Goal: Information Seeking & Learning: Learn about a topic

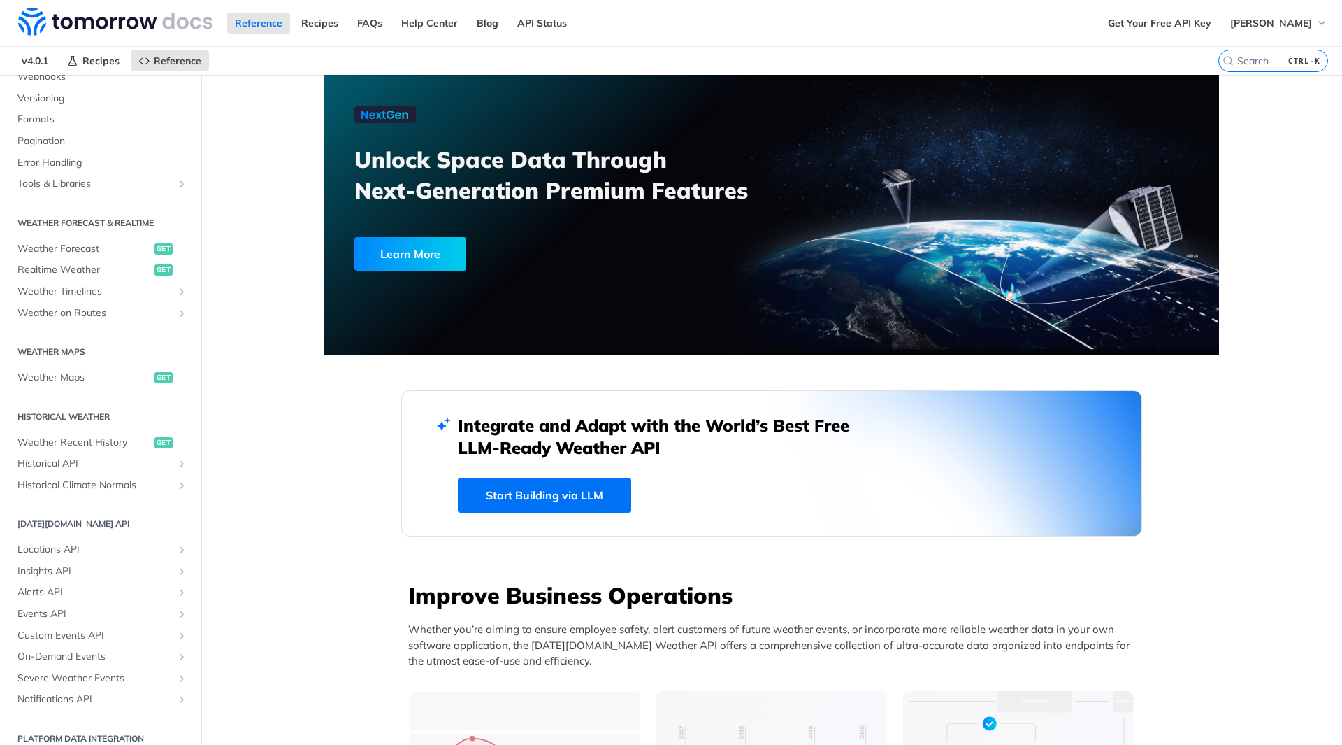
scroll to position [185, 0]
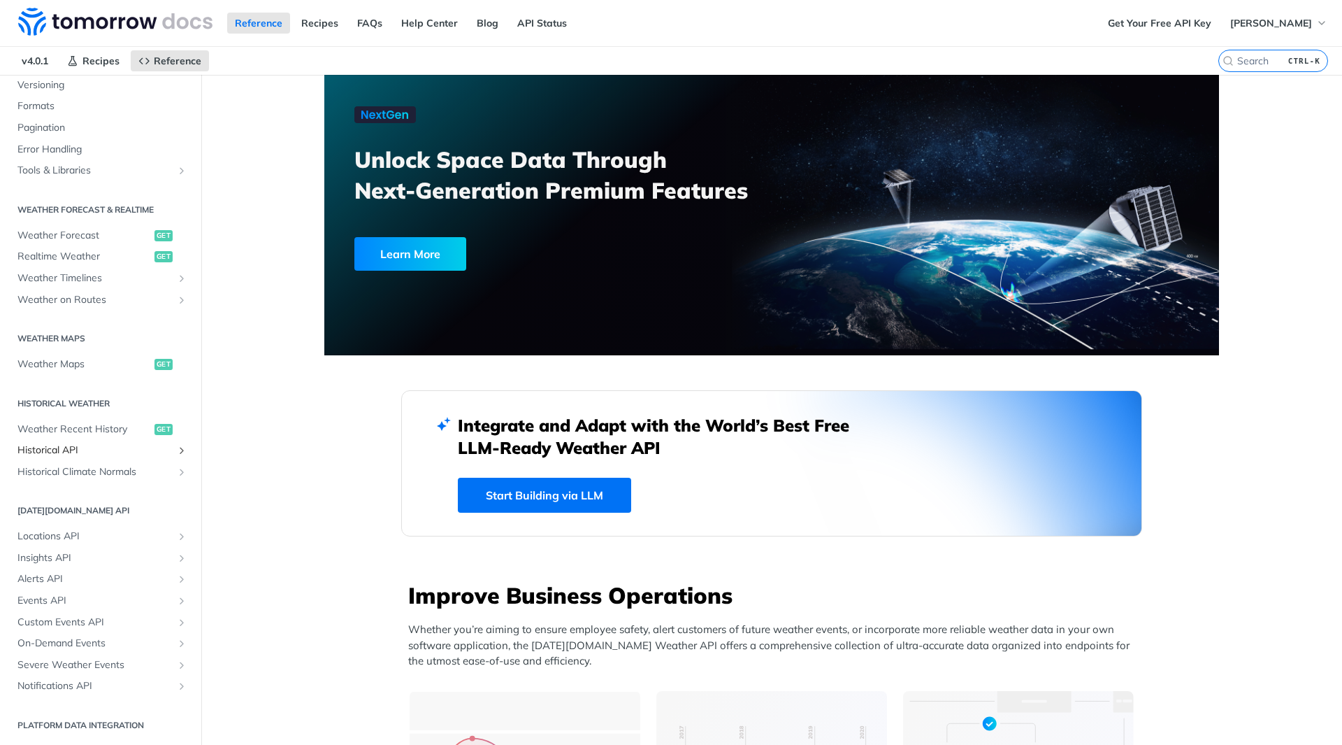
click at [66, 447] on span "Historical API" at bounding box center [94, 450] width 155 height 14
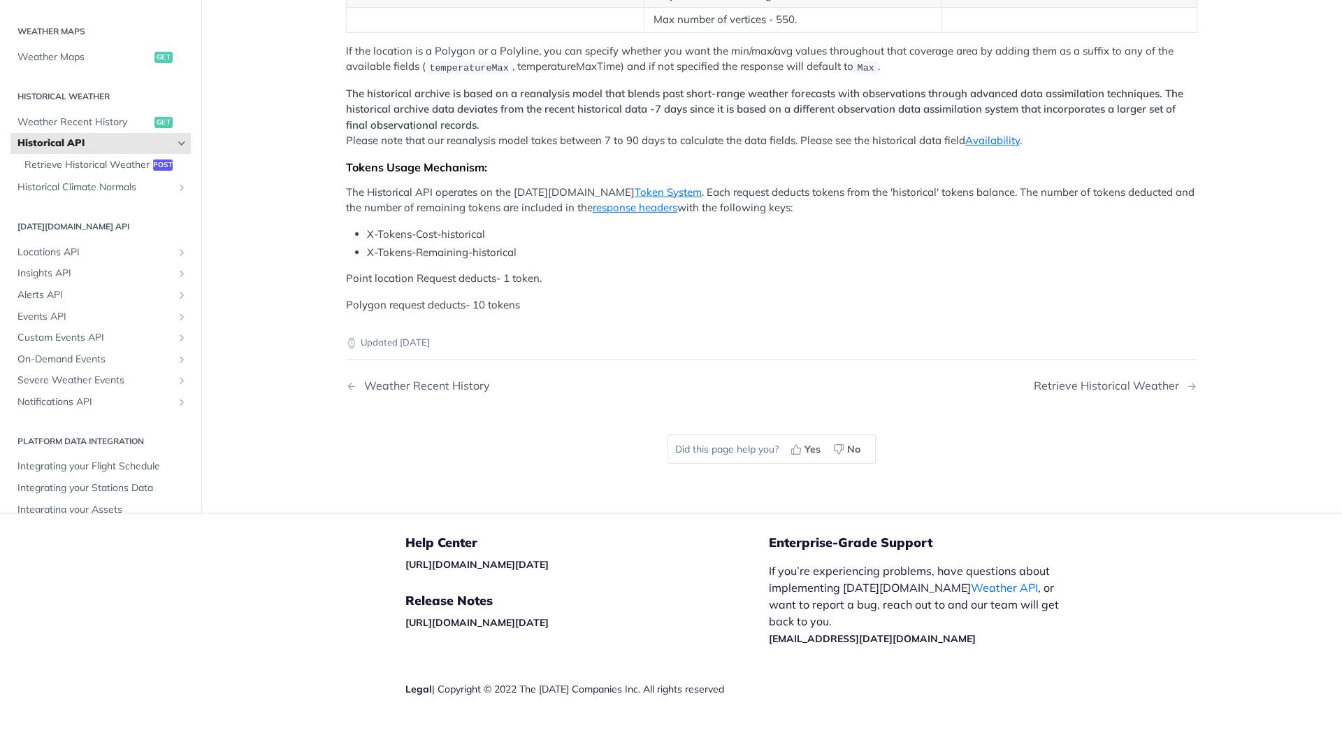
scroll to position [350, 0]
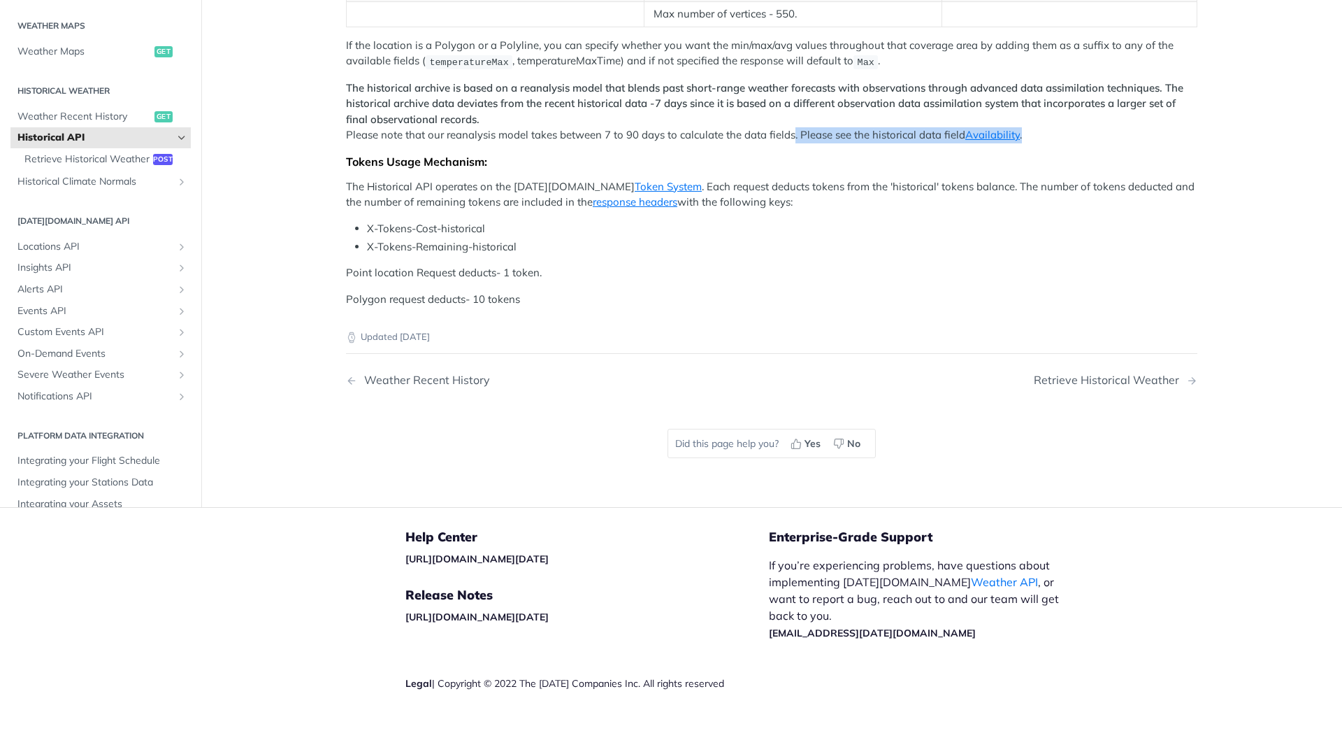
drag, startPoint x: 787, startPoint y: 474, endPoint x: 1022, endPoint y: 475, distance: 234.9
click at [1022, 143] on p "The historical archive is based on a reanalysis model that blends past short-ra…" at bounding box center [771, 111] width 851 height 63
click at [883, 143] on p "The historical archive is based on a reanalysis model that blends past short-ra…" at bounding box center [771, 111] width 851 height 63
click at [990, 141] on link "Availability" at bounding box center [992, 134] width 55 height 13
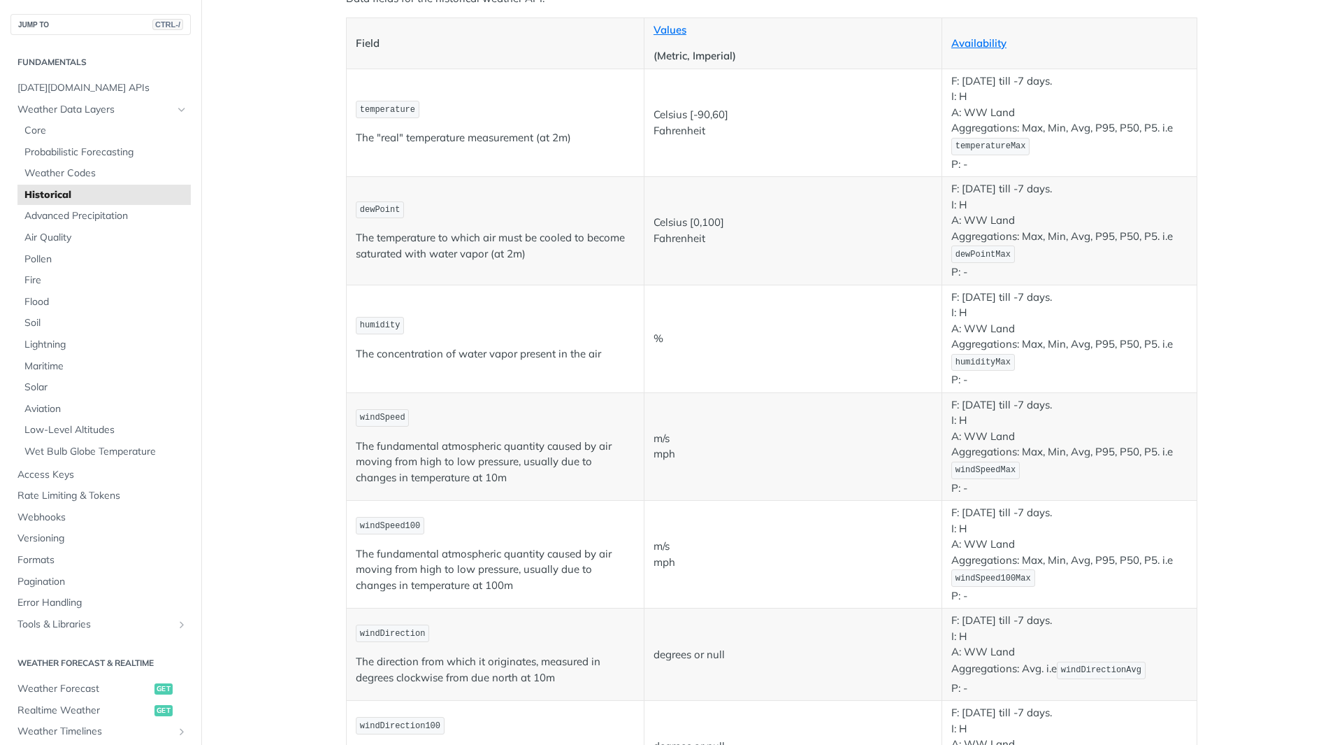
scroll to position [210, 0]
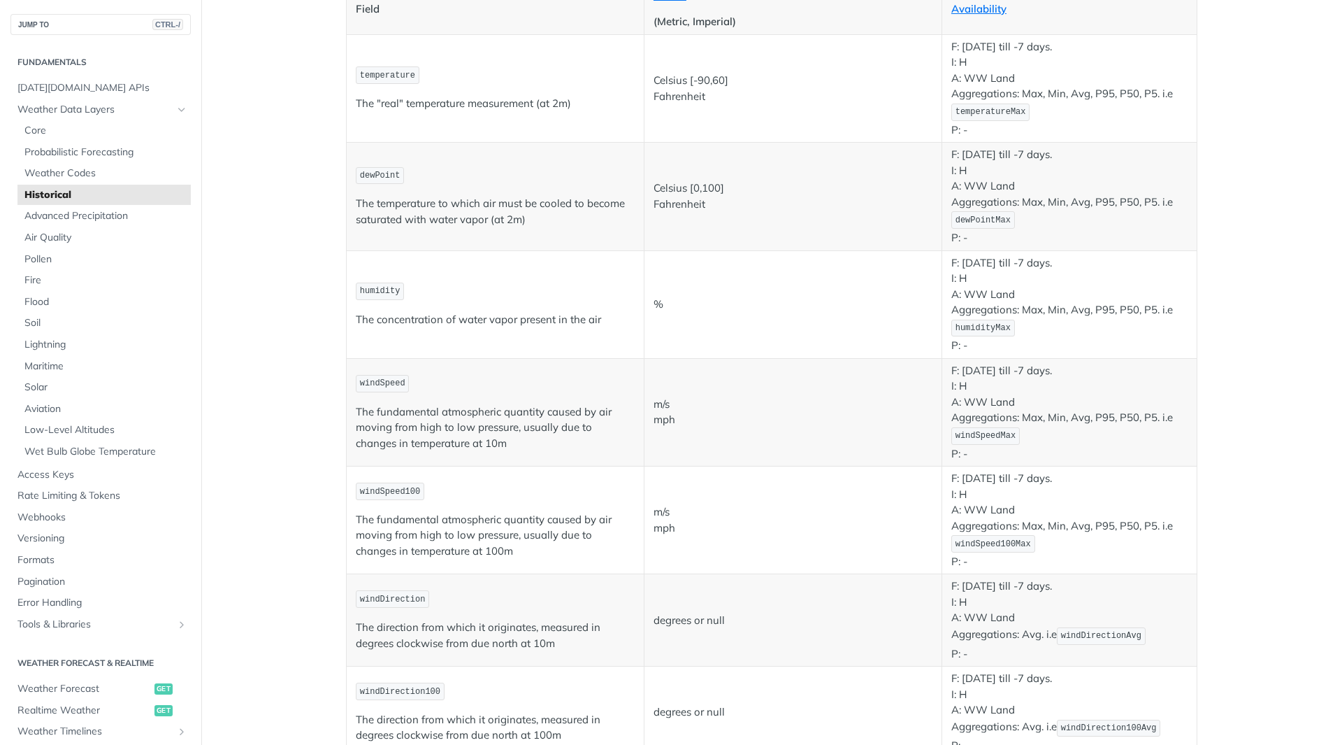
click at [378, 287] on span "humidity" at bounding box center [380, 291] width 41 height 10
click at [381, 490] on span "windSpeed100" at bounding box center [390, 492] width 60 height 10
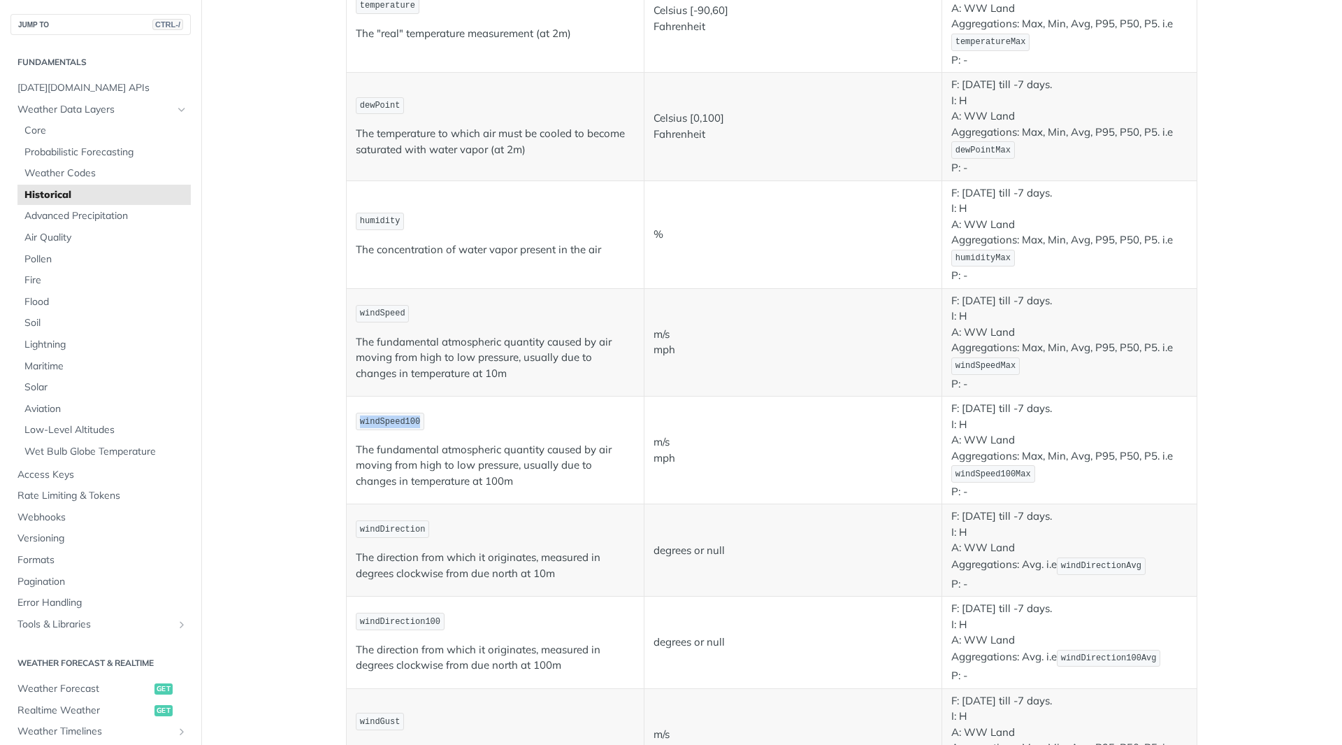
scroll to position [350, 0]
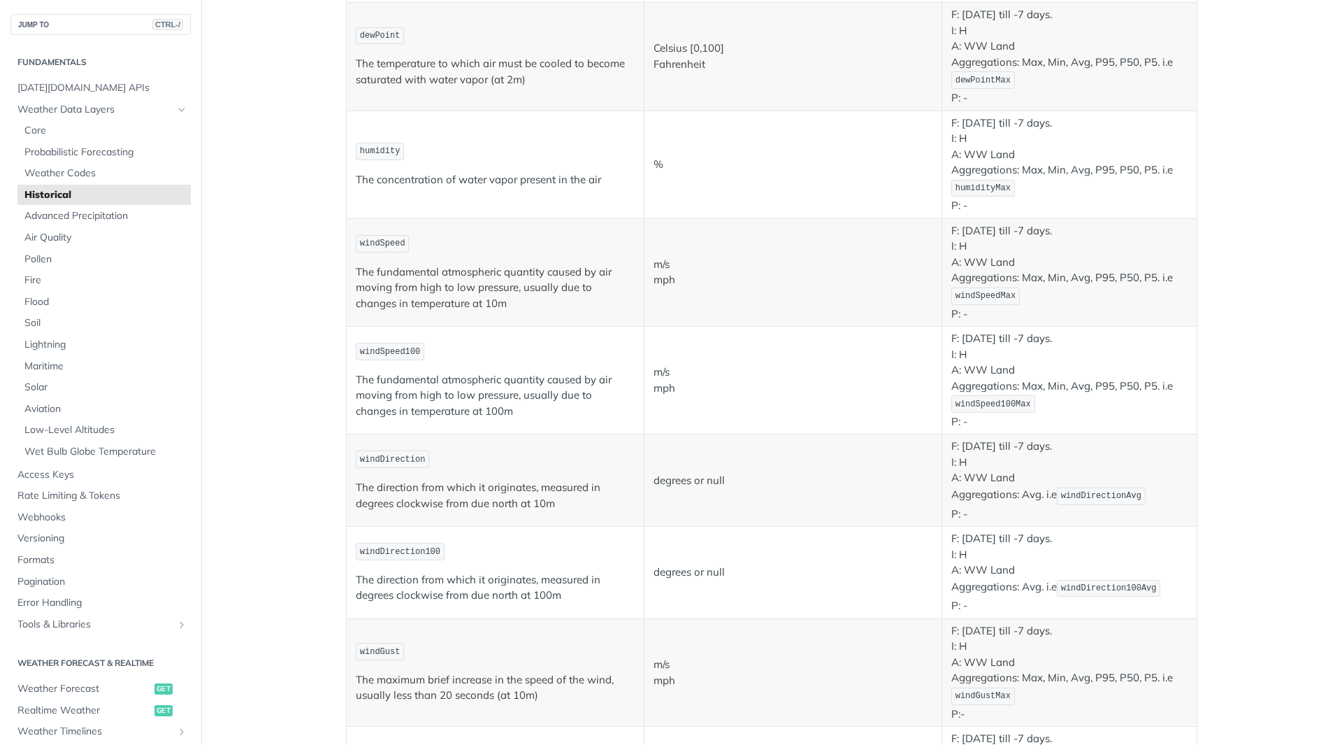
click at [401, 454] on span "windDirection" at bounding box center [393, 459] width 66 height 10
click at [401, 461] on span "windDirection" at bounding box center [393, 459] width 66 height 10
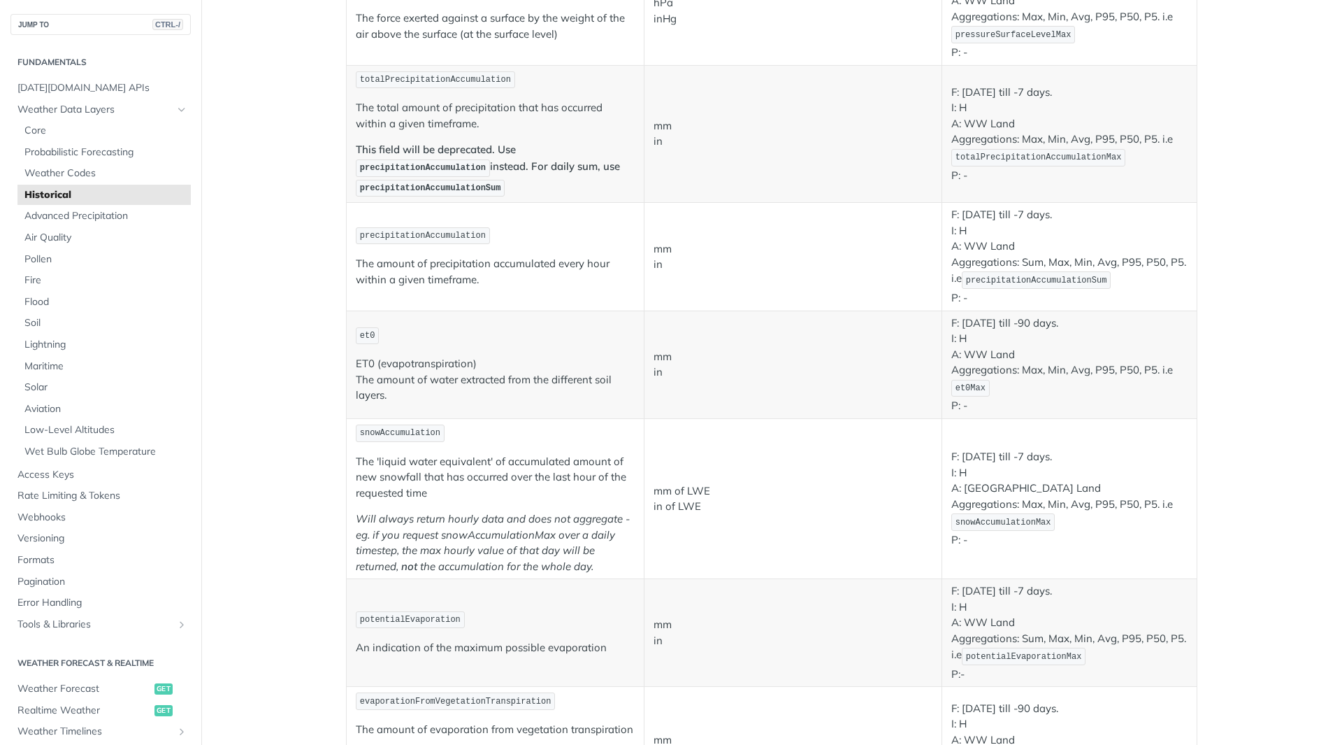
scroll to position [1188, 0]
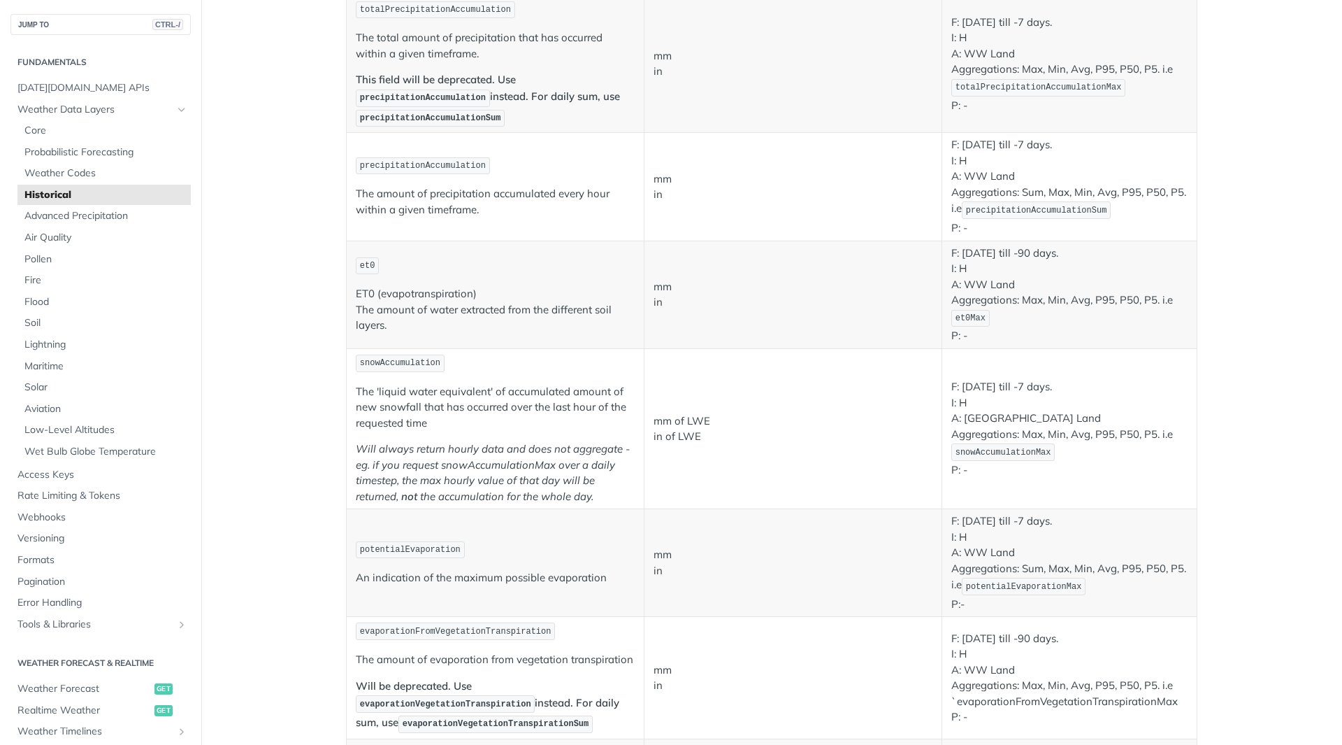
click at [395, 357] on code "snowAccumulation" at bounding box center [400, 362] width 89 height 17
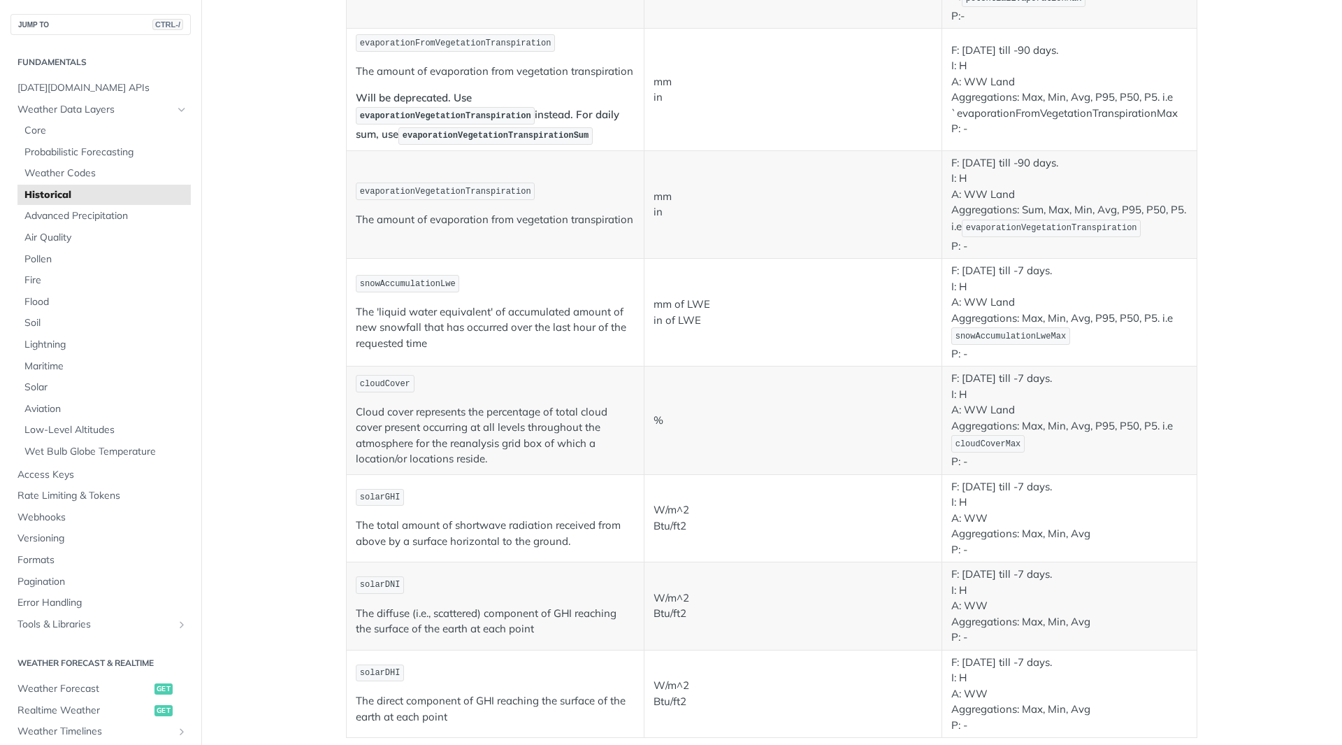
scroll to position [1818, 0]
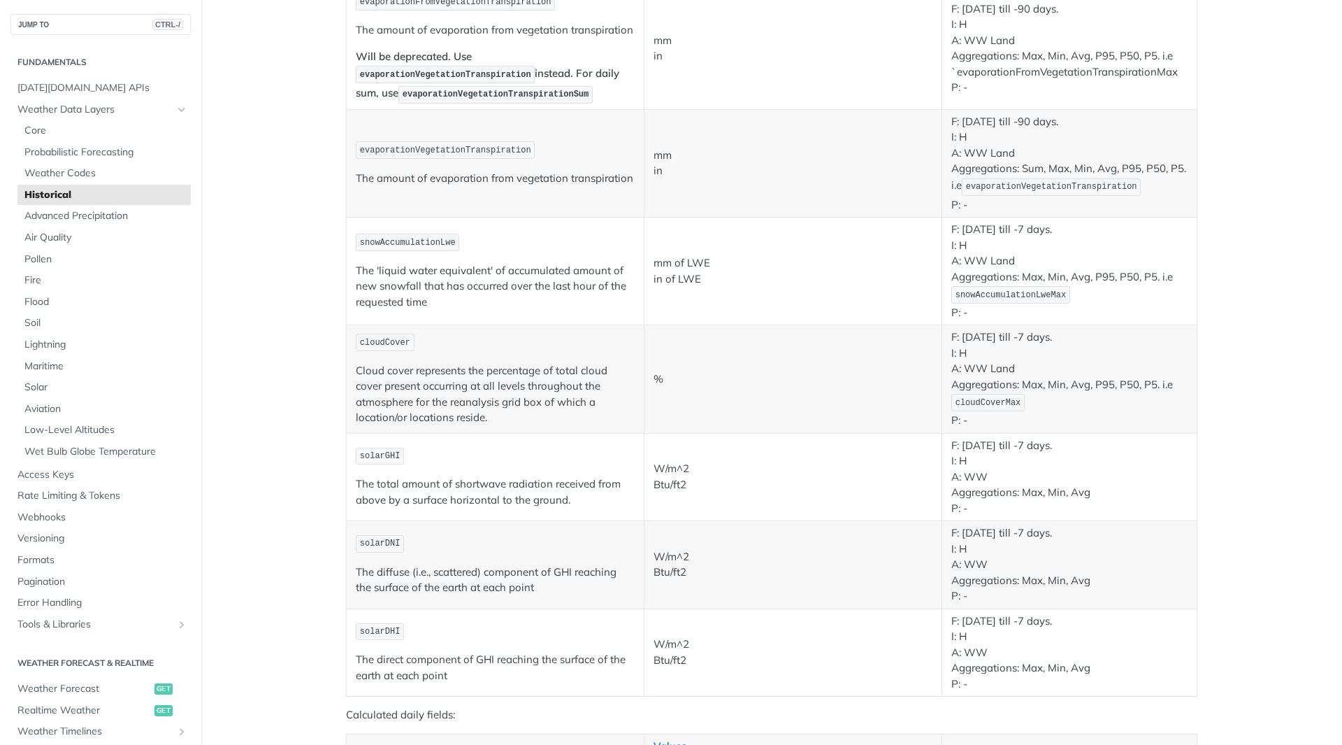
click at [378, 339] on span "cloudCover" at bounding box center [385, 343] width 50 height 10
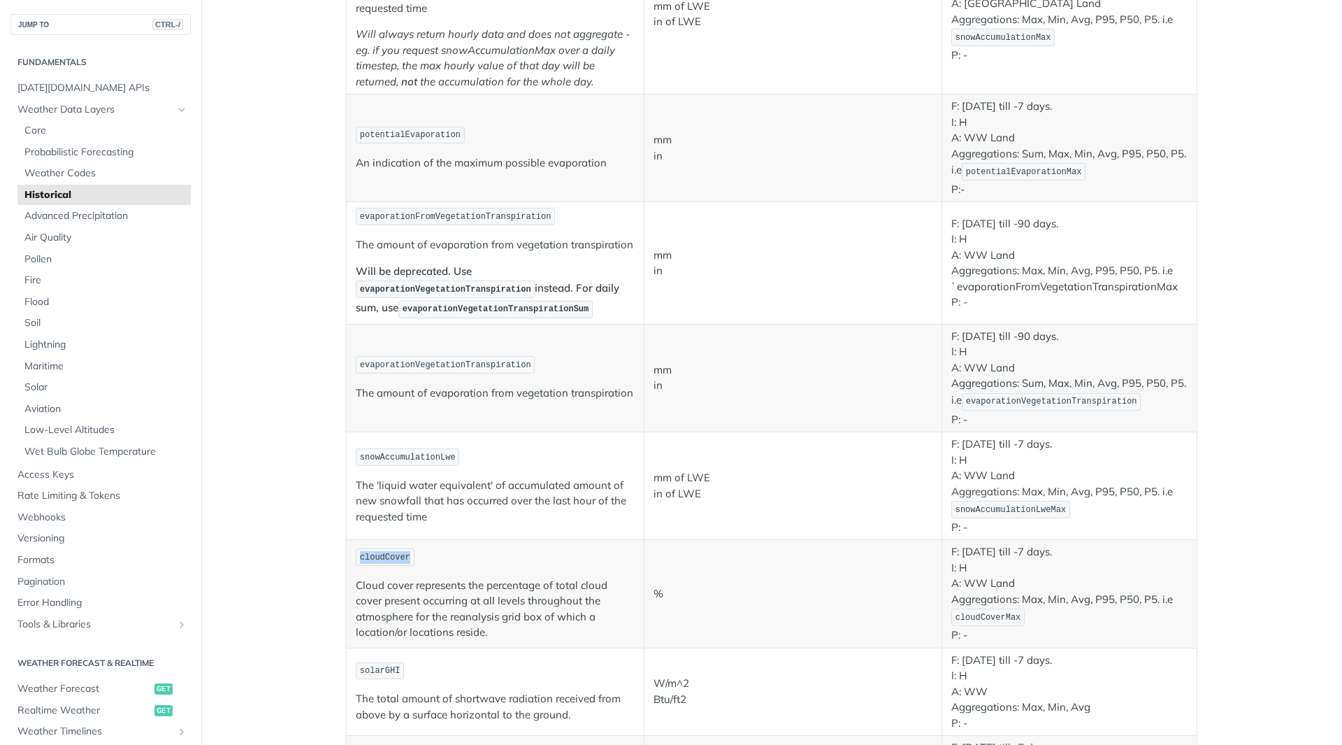
scroll to position [1468, 0]
